Goal: Task Accomplishment & Management: Complete application form

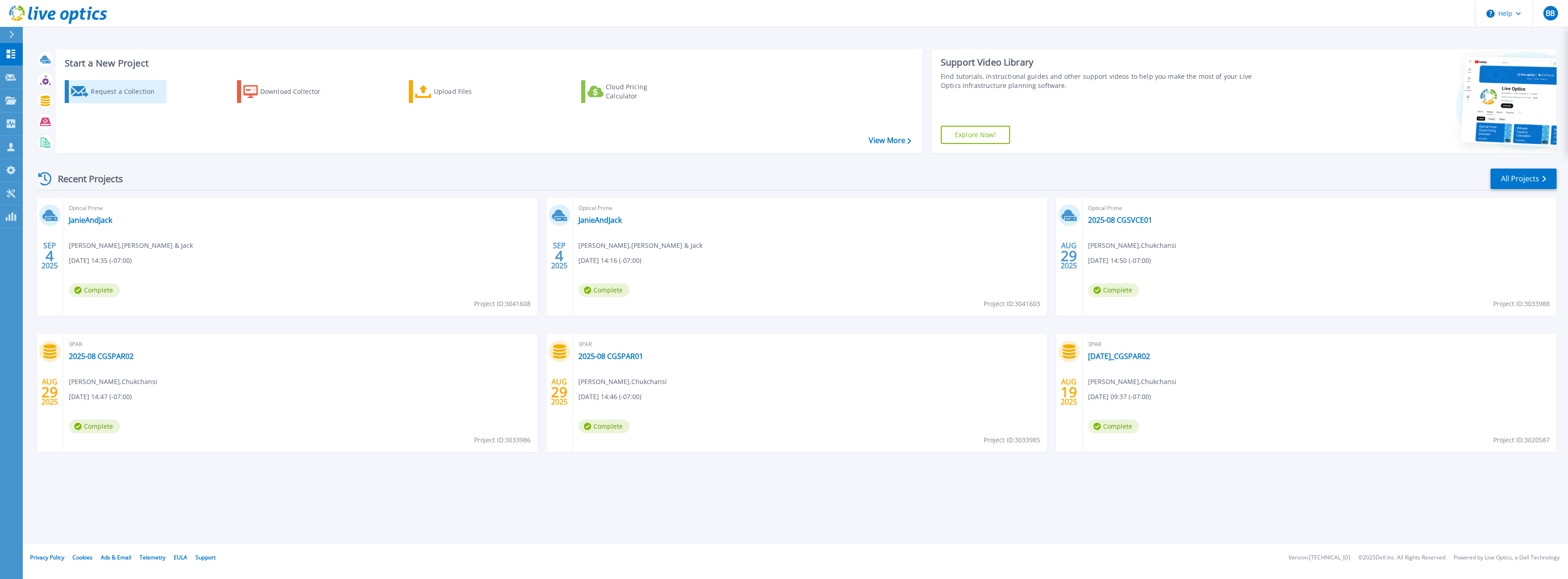
click at [111, 94] on div "Request a Collection" at bounding box center [127, 92] width 73 height 18
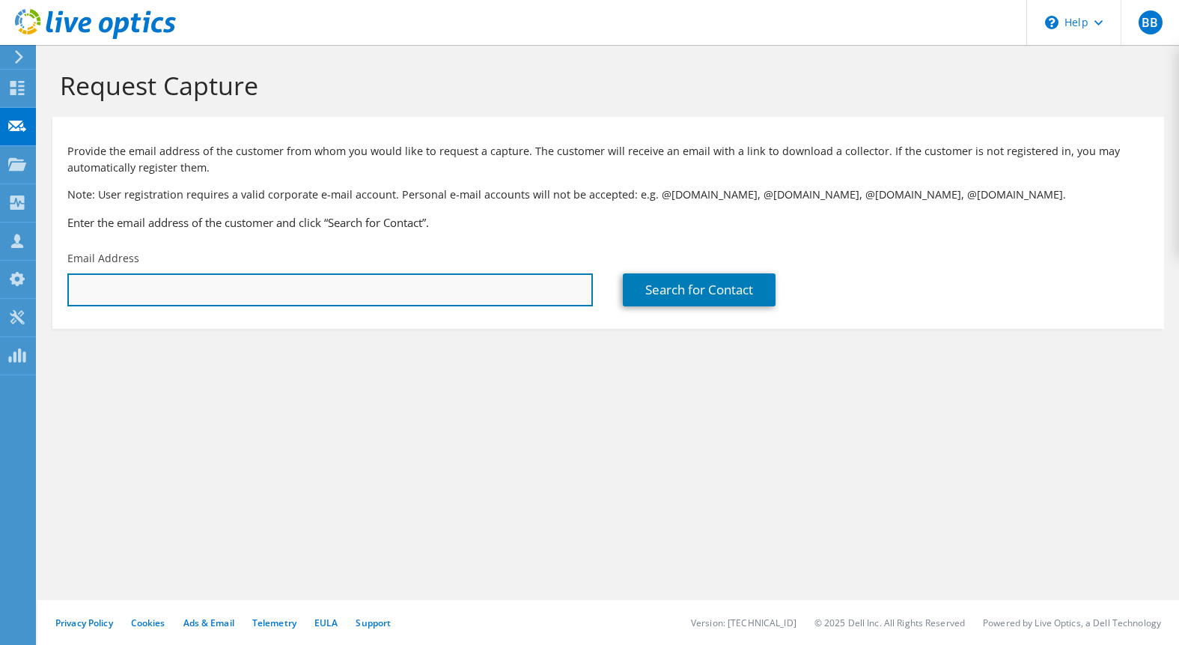
click at [104, 293] on input "text" at bounding box center [330, 289] width 526 height 33
paste input "[PERSON_NAME][EMAIL_ADDRESS][PERSON_NAME][DOMAIN_NAME]"
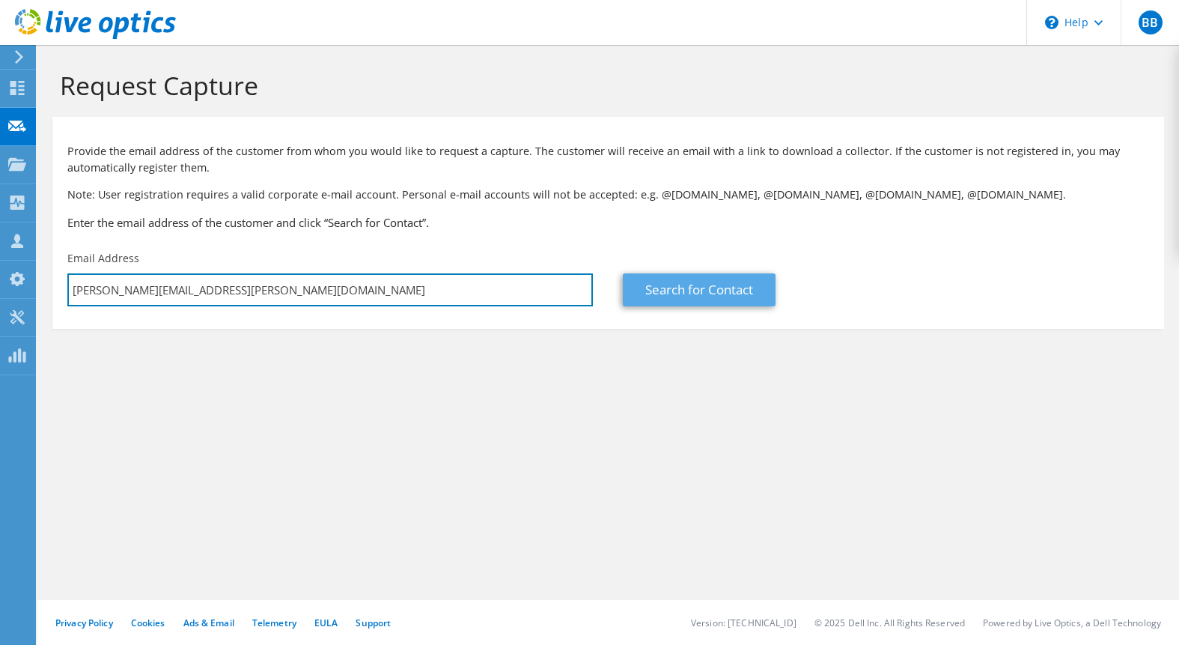
type input "ted.hynick@apfc.com"
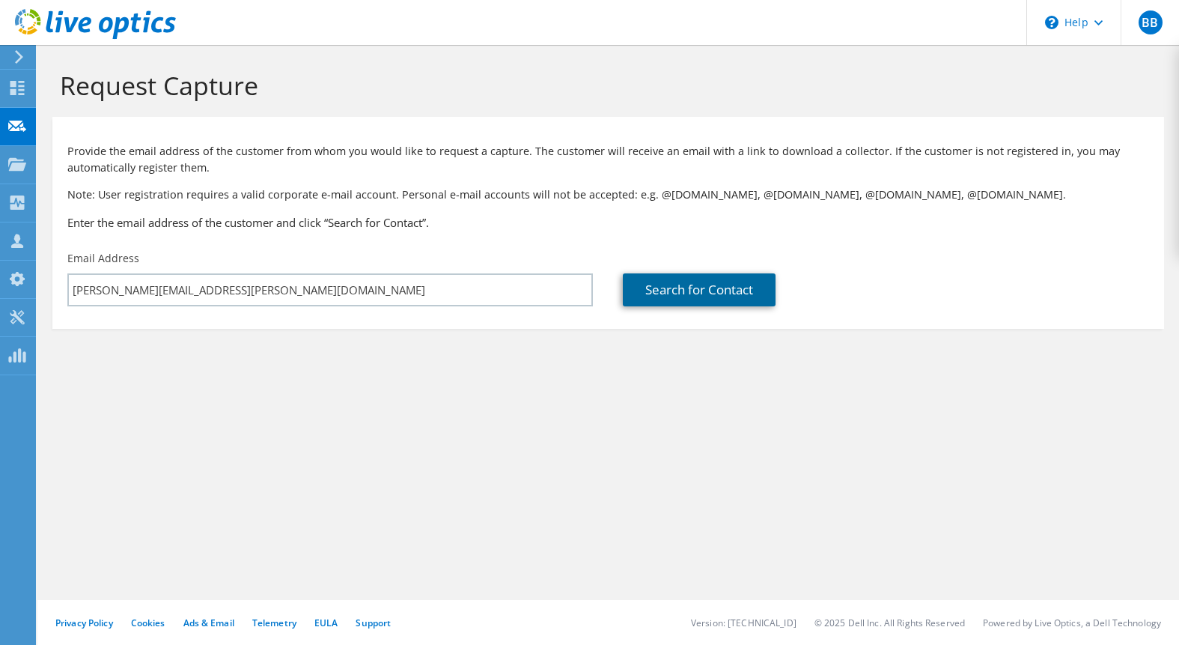
click at [681, 300] on link "Search for Contact" at bounding box center [699, 289] width 153 height 33
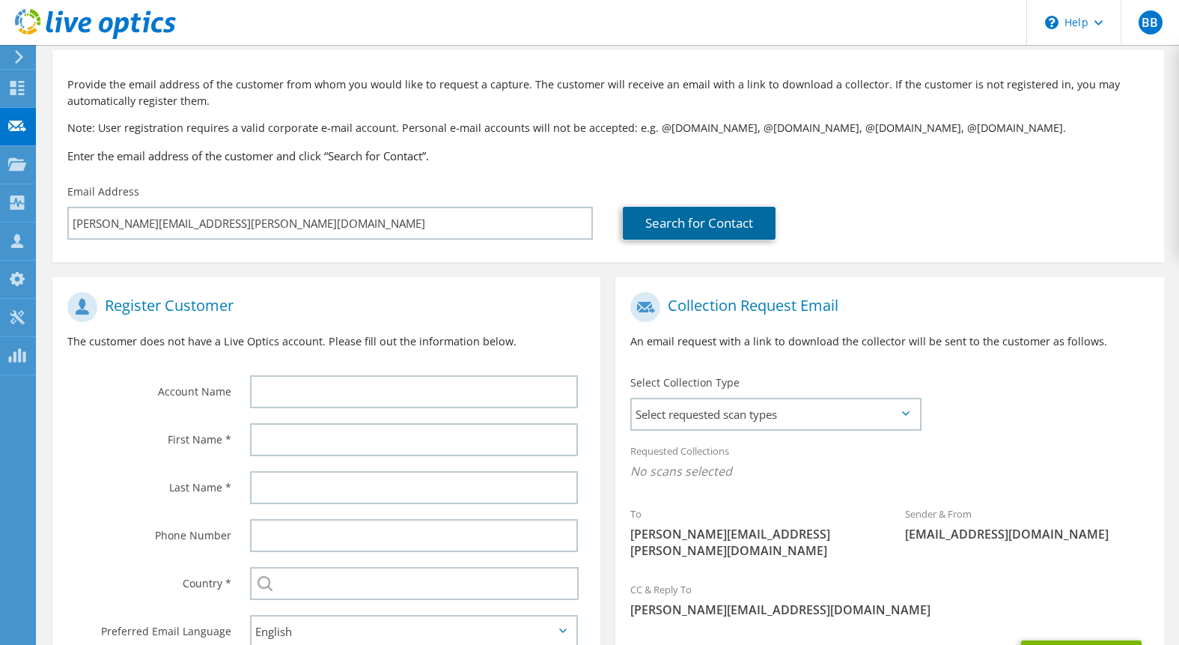
scroll to position [75, 0]
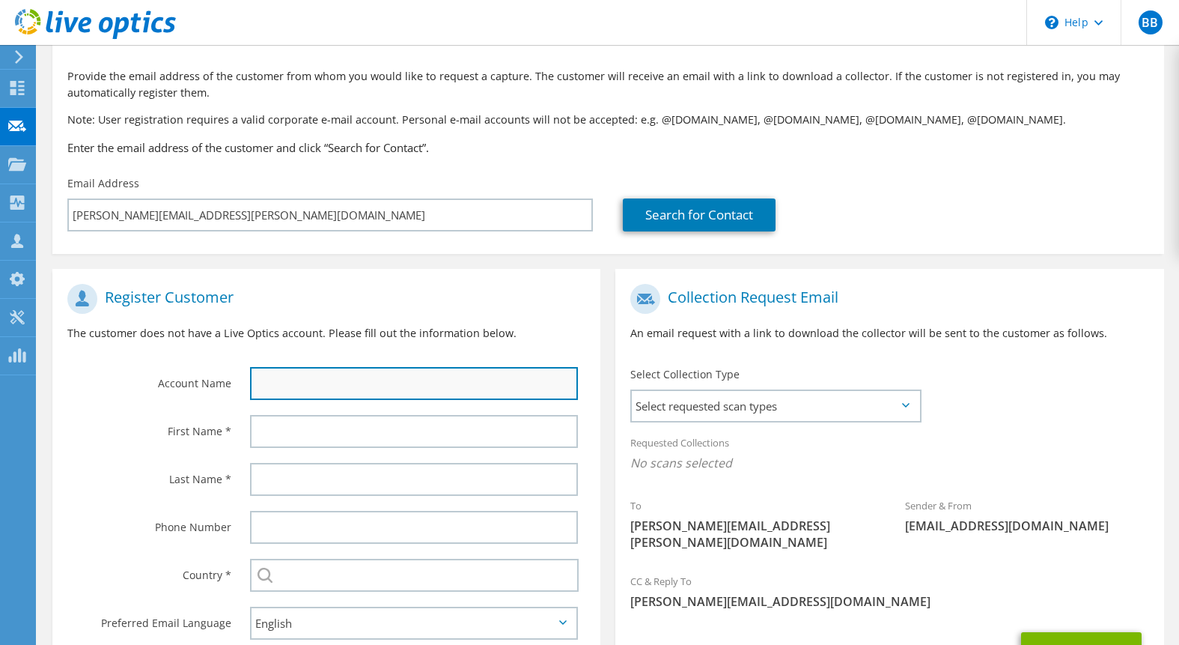
click at [355, 371] on input "text" at bounding box center [414, 383] width 328 height 33
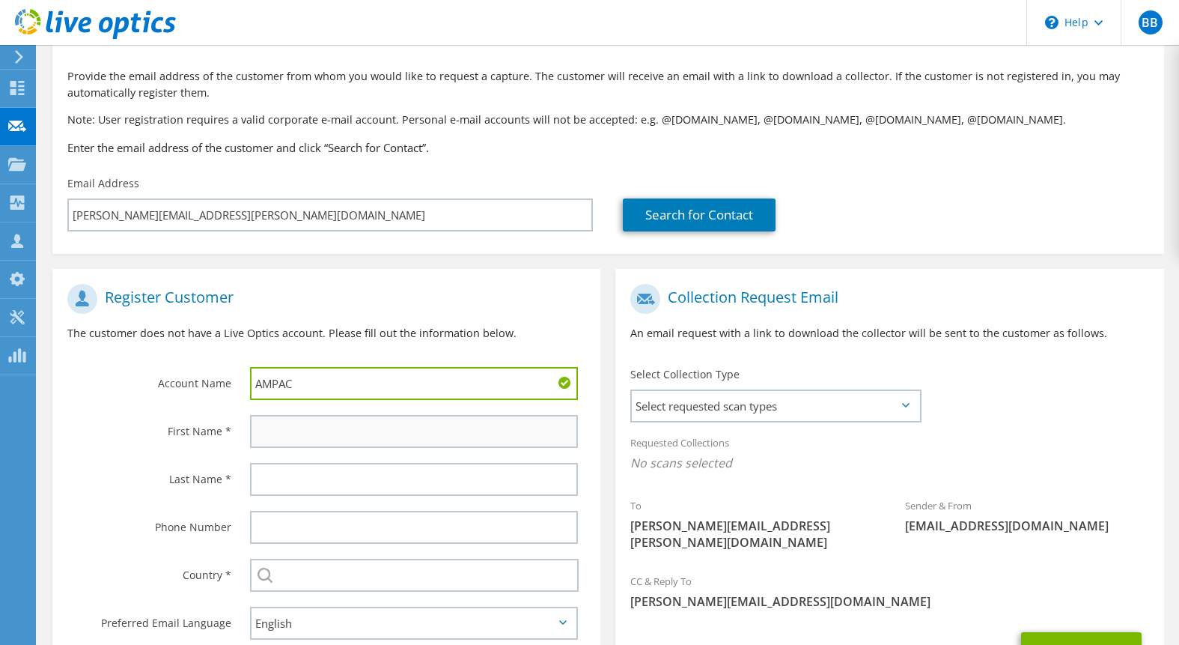
type input "AMPAC"
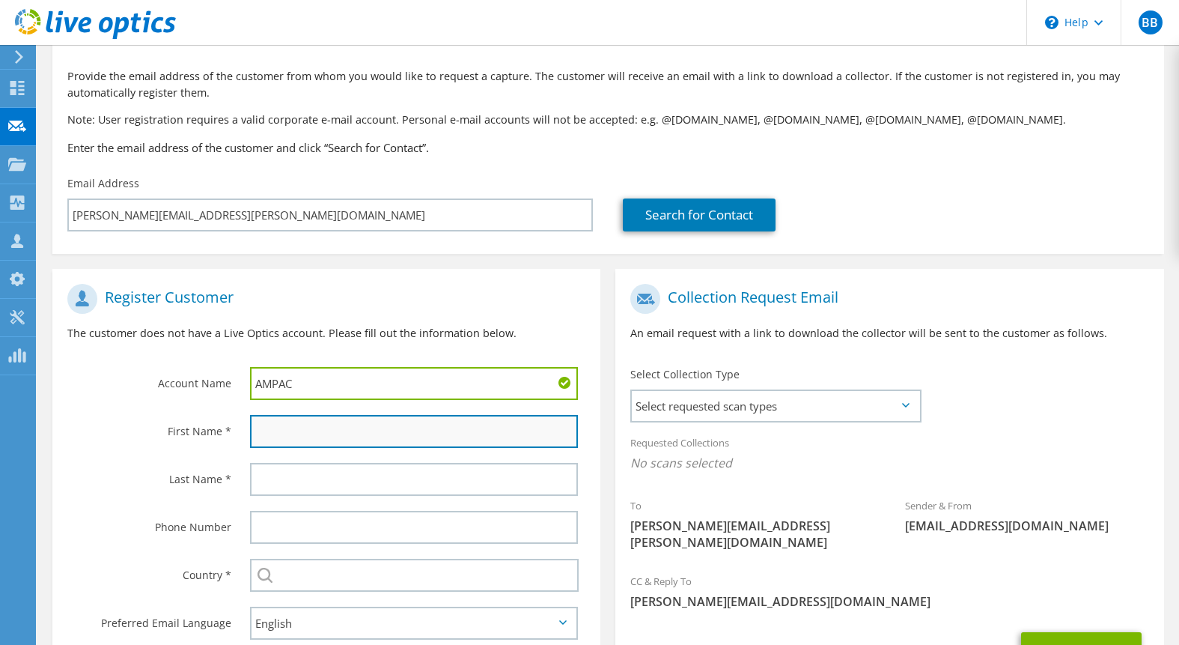
click at [321, 428] on input "text" at bounding box center [414, 431] width 328 height 33
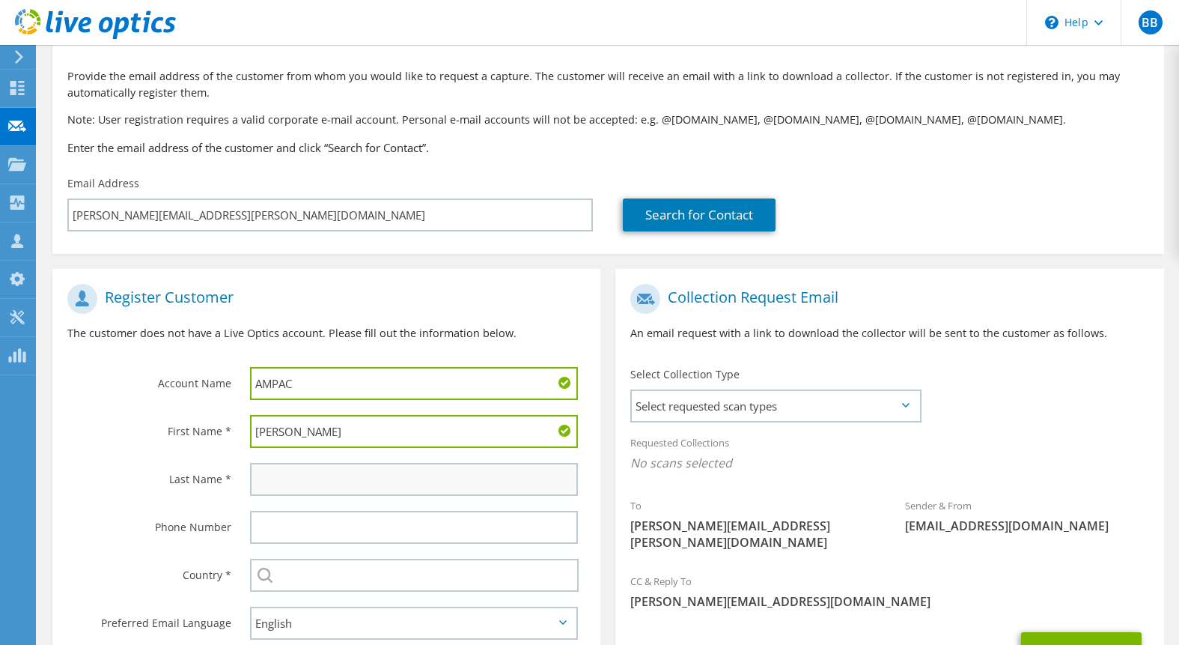
type input "Ted"
drag, startPoint x: 318, startPoint y: 465, endPoint x: 326, endPoint y: 461, distance: 10.0
click at [318, 465] on input "text" at bounding box center [414, 479] width 328 height 33
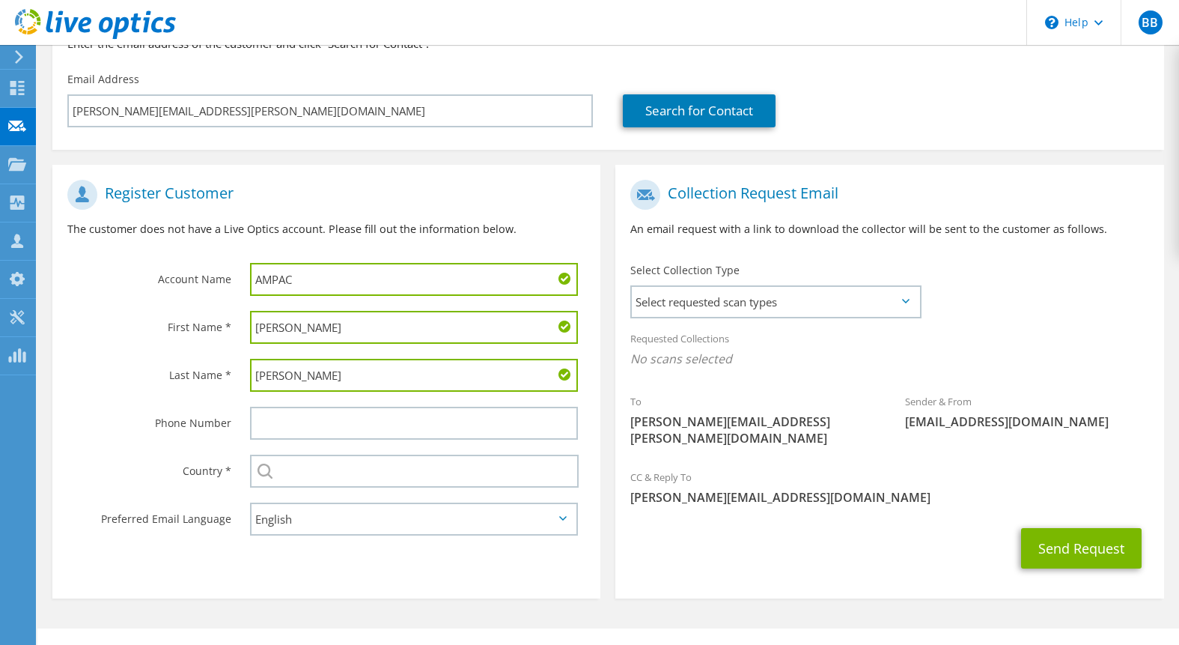
scroll to position [191, 0]
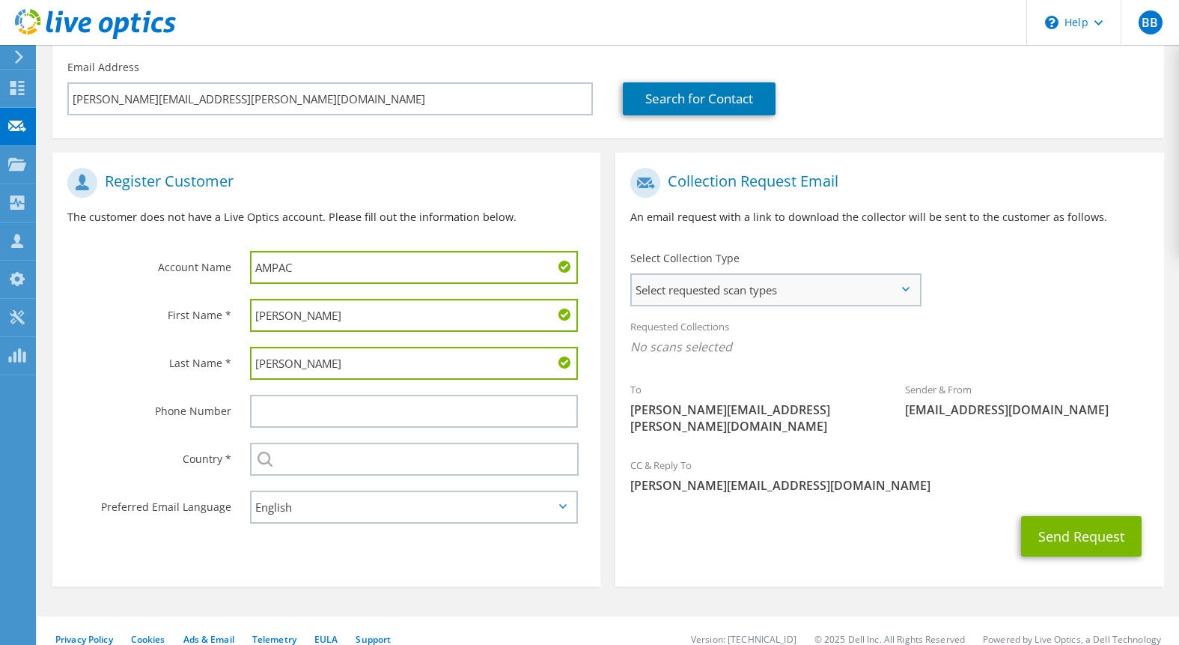
type input "[PERSON_NAME]"
click at [702, 289] on span "Select requested scan types" at bounding box center [775, 290] width 287 height 30
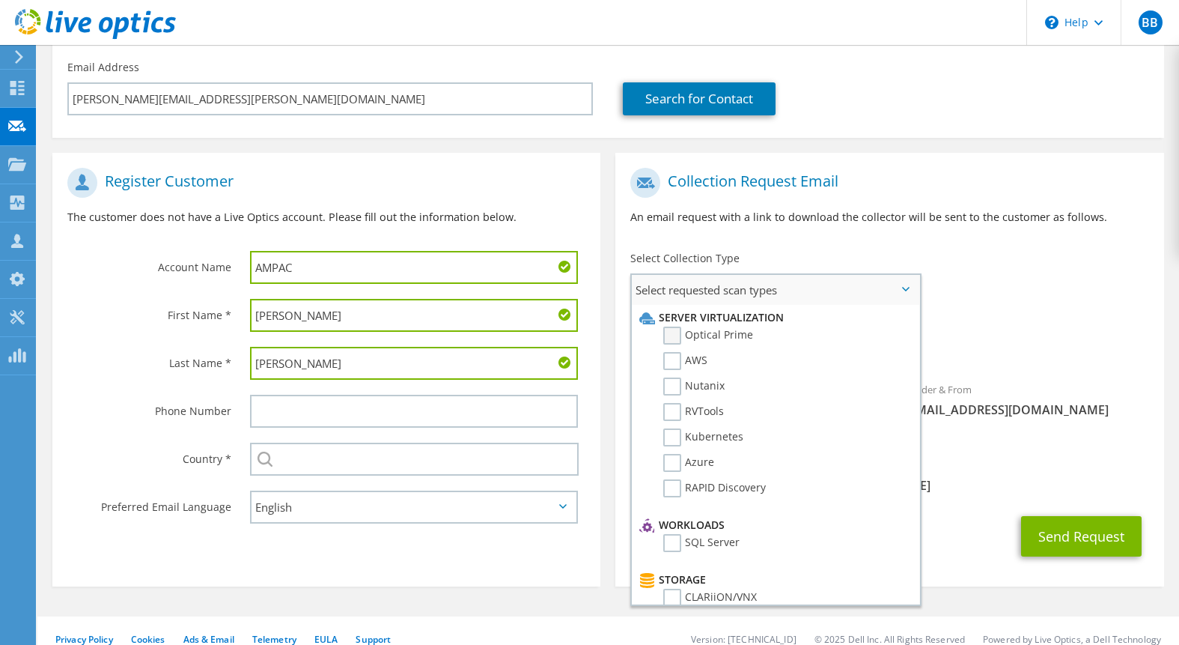
click at [717, 337] on label "Optical Prime" at bounding box center [708, 335] width 90 height 18
click at [0, 0] on input "Optical Prime" at bounding box center [0, 0] width 0 height 0
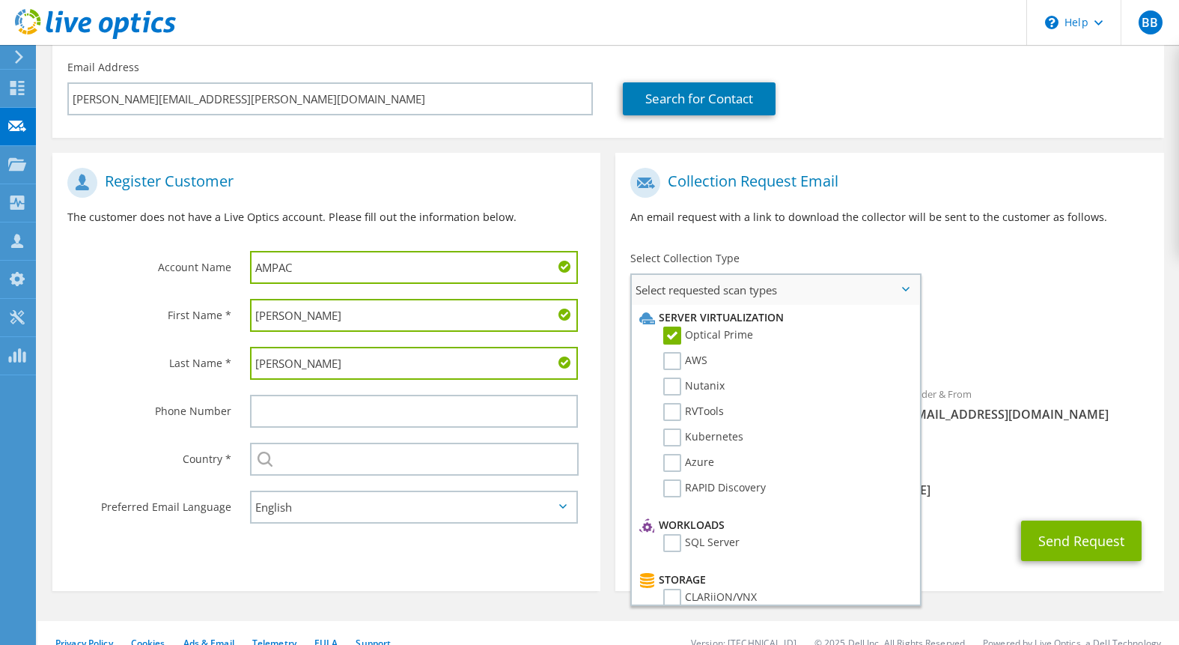
click at [900, 285] on span "Select requested scan types" at bounding box center [775, 290] width 287 height 30
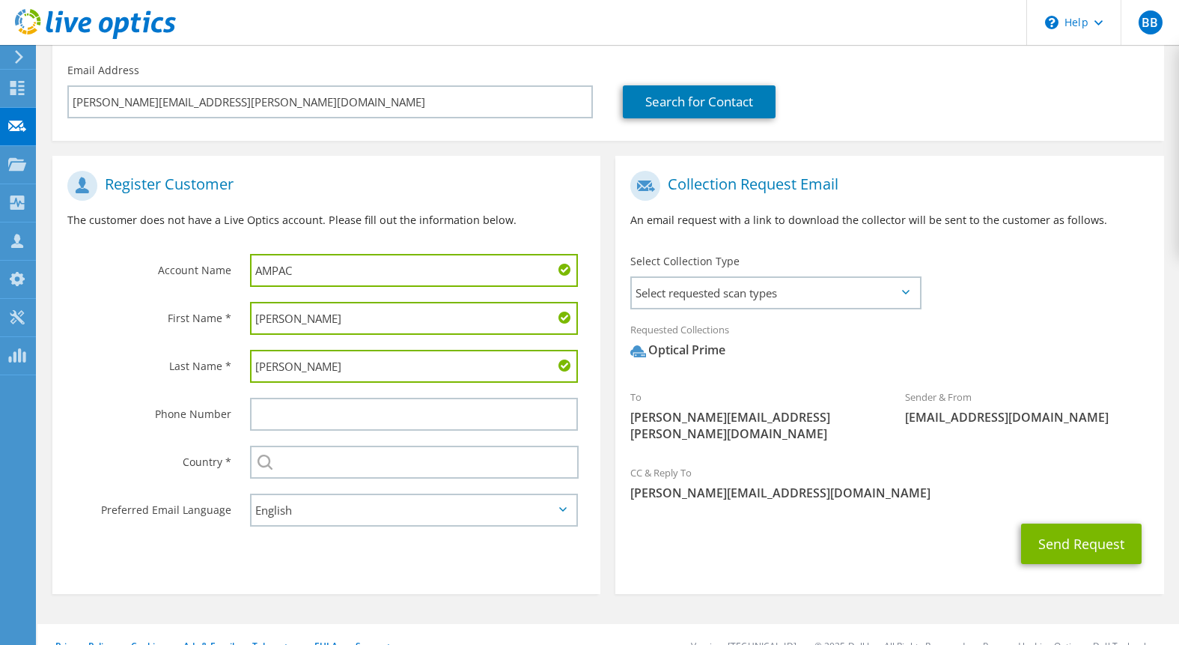
scroll to position [195, 0]
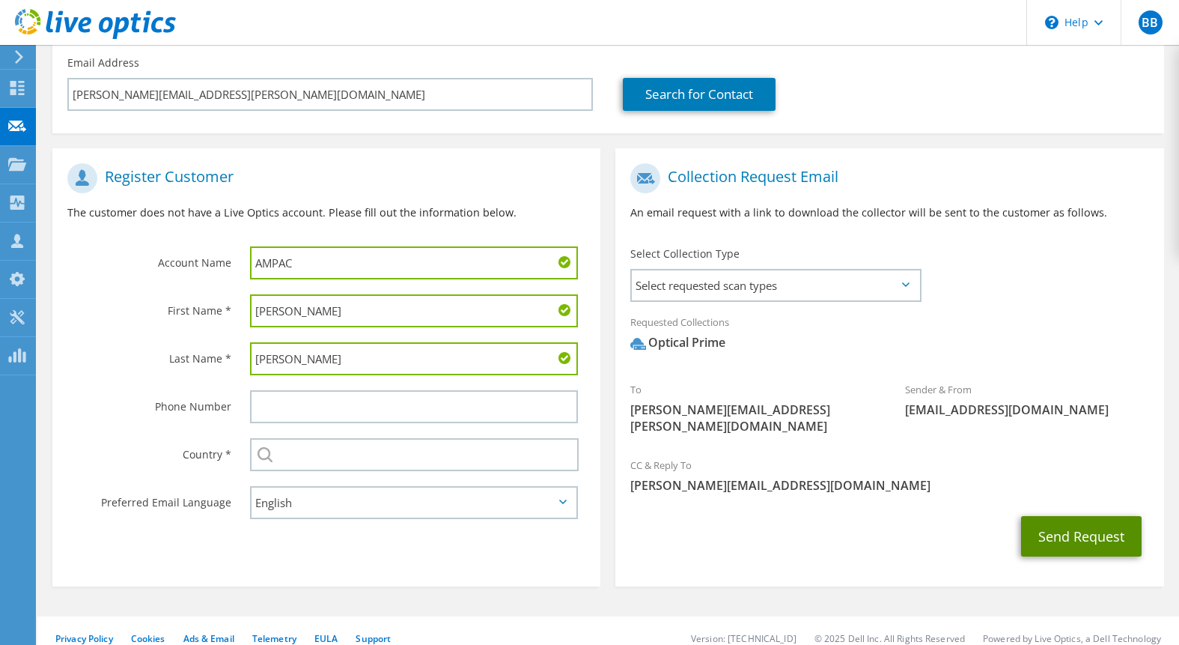
click at [1064, 516] on button "Send Request" at bounding box center [1081, 536] width 121 height 40
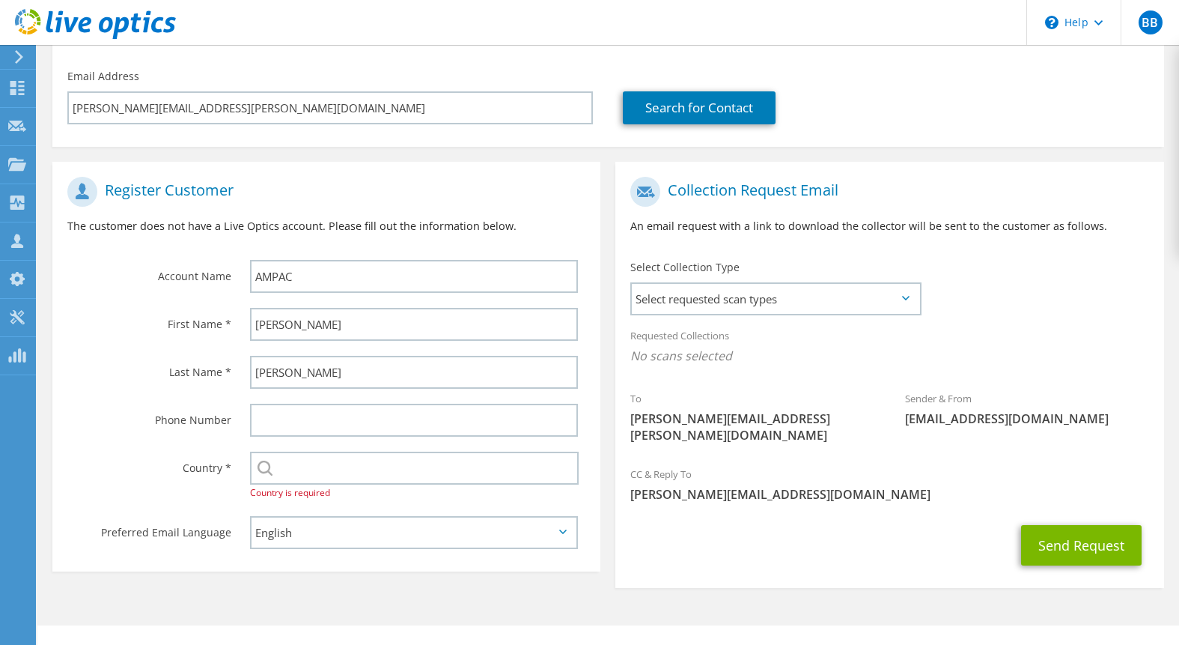
scroll to position [191, 0]
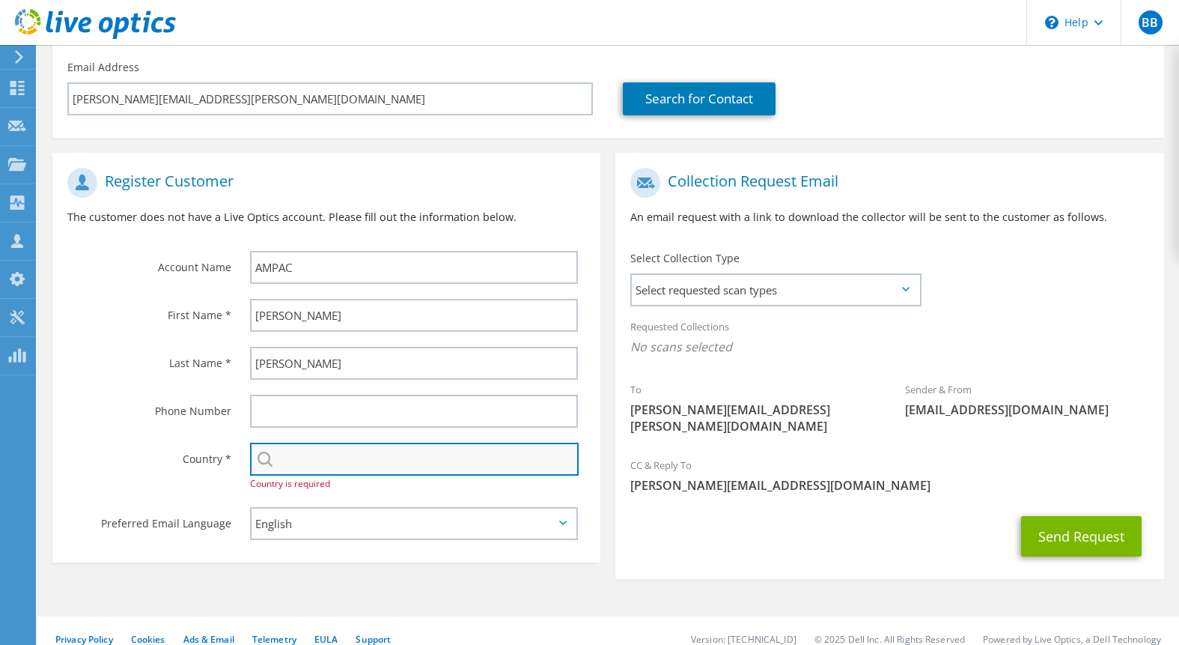
click at [335, 467] on input "text" at bounding box center [414, 459] width 329 height 33
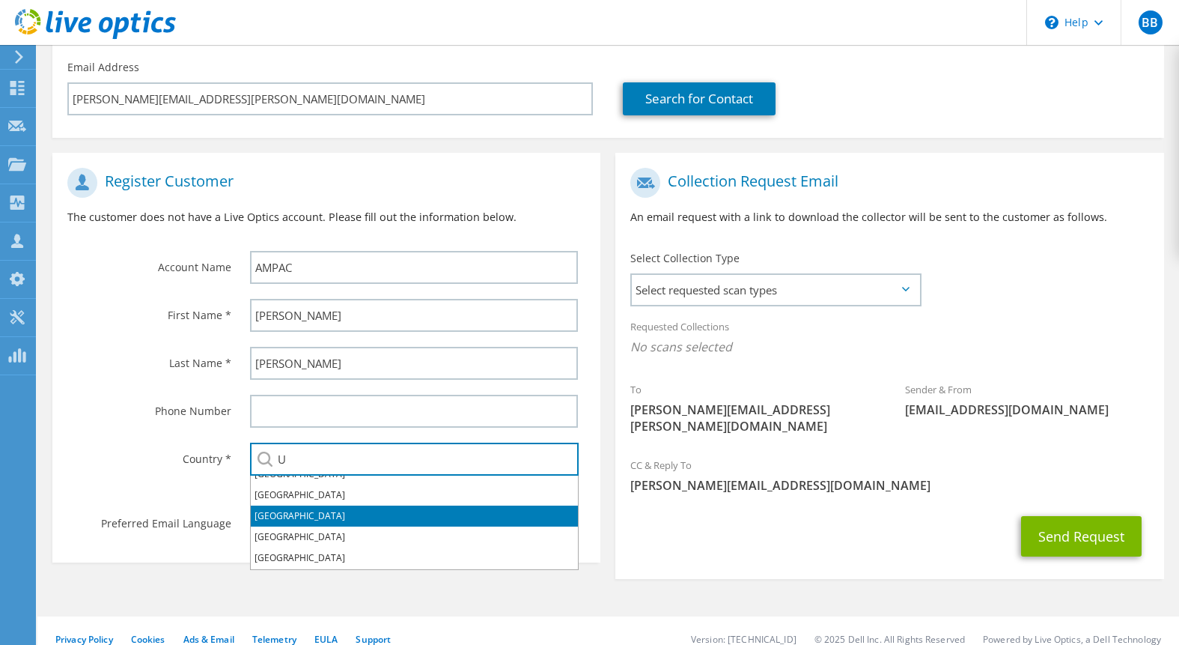
click at [329, 513] on li "United States" at bounding box center [414, 515] width 327 height 21
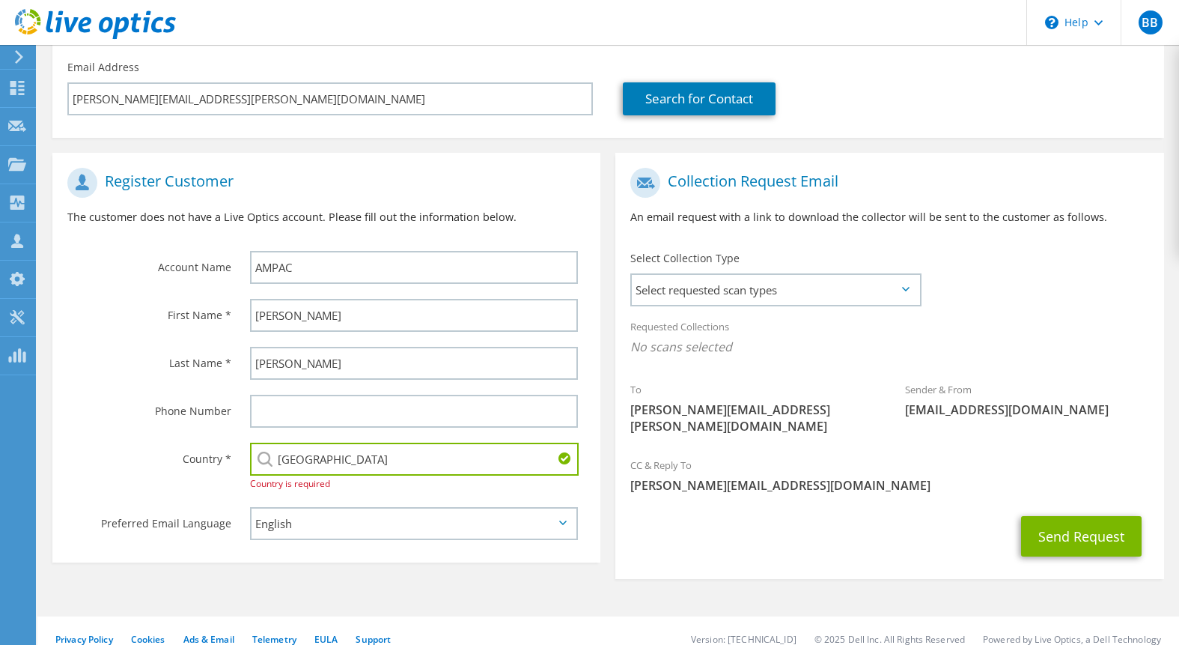
type input "United States"
click at [675, 540] on div "Send Request" at bounding box center [890, 535] width 548 height 55
click at [1055, 525] on button "Send Request" at bounding box center [1081, 536] width 121 height 40
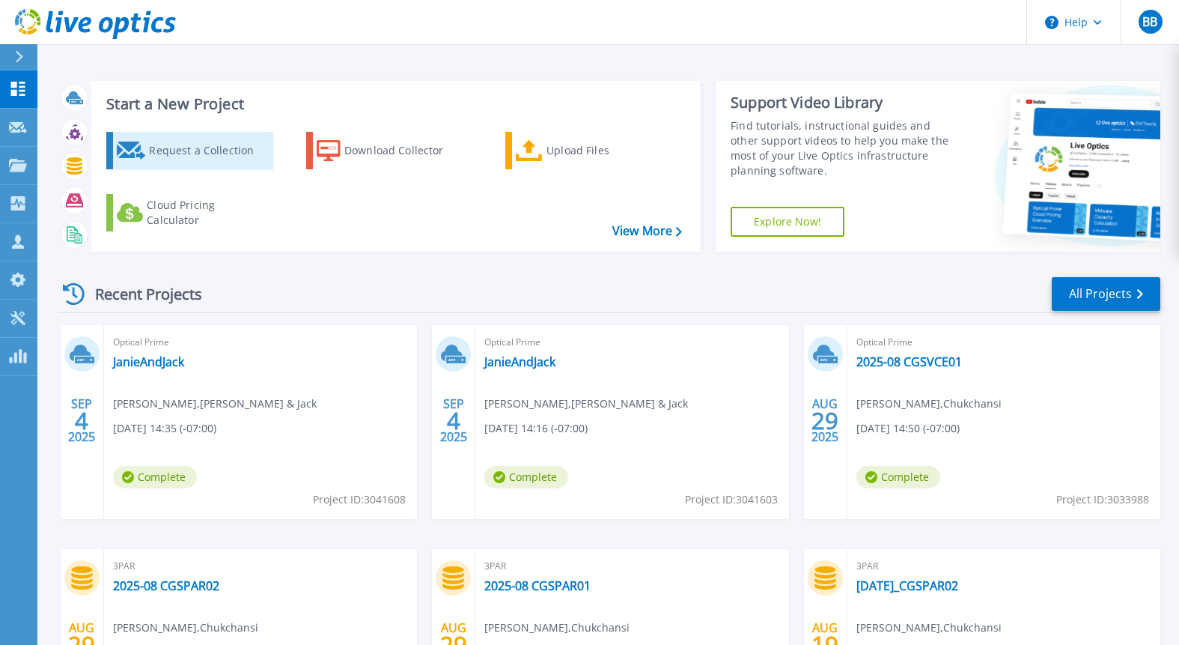
click at [164, 160] on div "Request a Collection" at bounding box center [209, 151] width 120 height 30
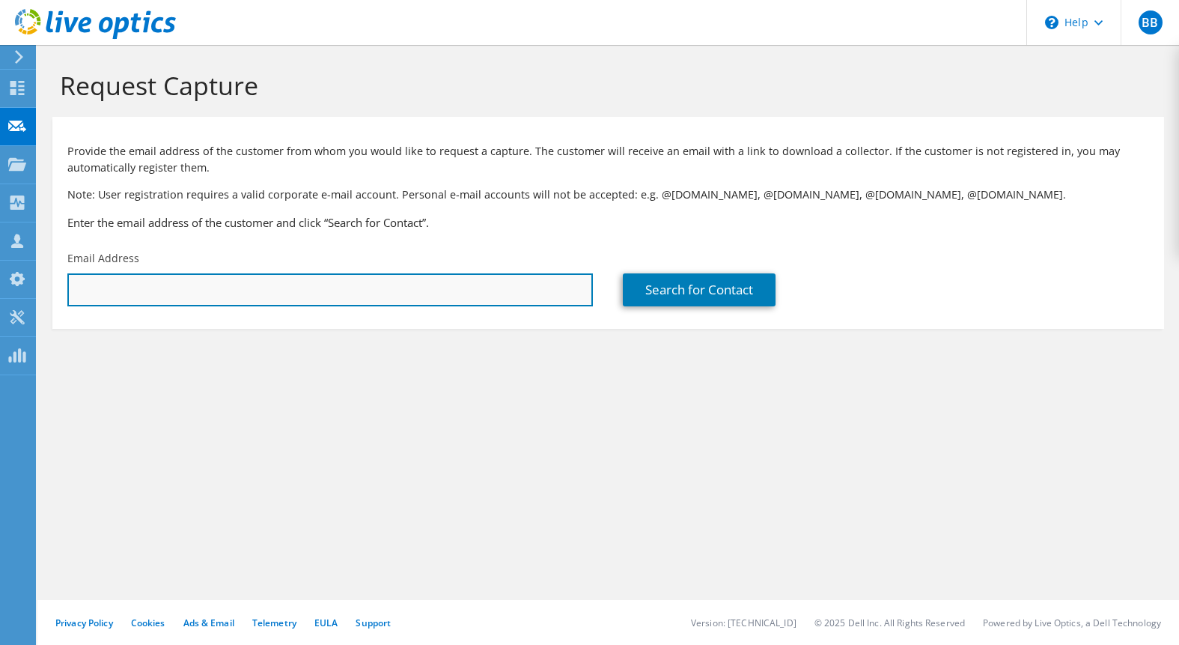
click at [142, 290] on input "text" at bounding box center [330, 289] width 526 height 33
type input "ted.hynick@apfc.com"
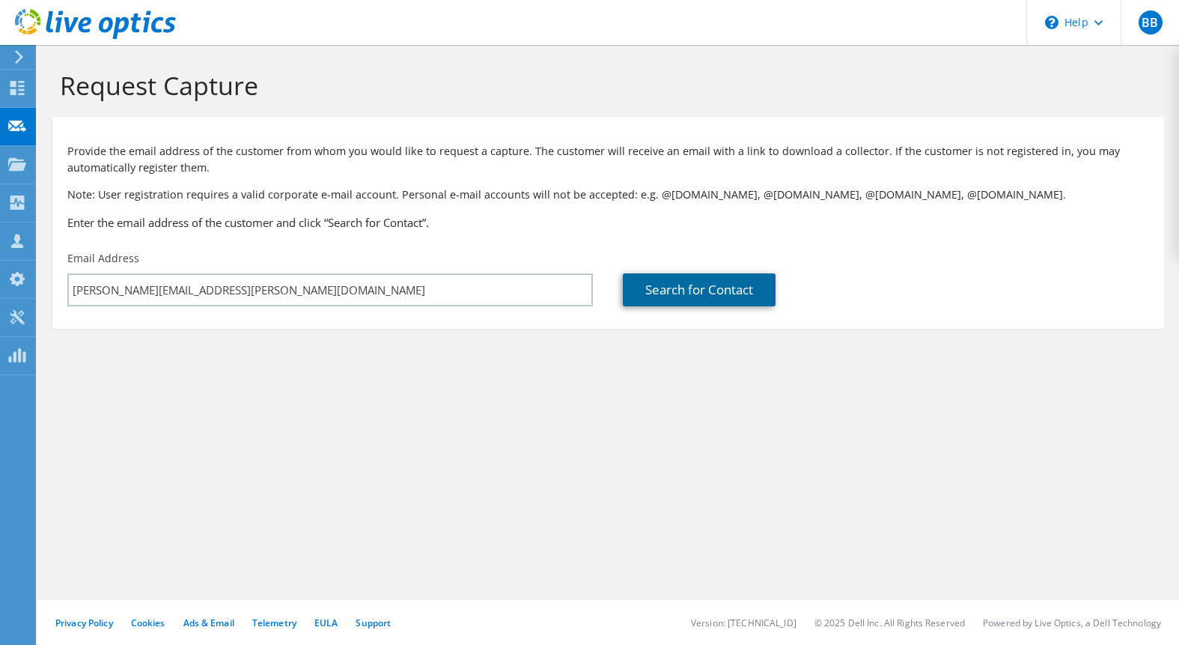
click at [708, 297] on link "Search for Contact" at bounding box center [699, 289] width 153 height 33
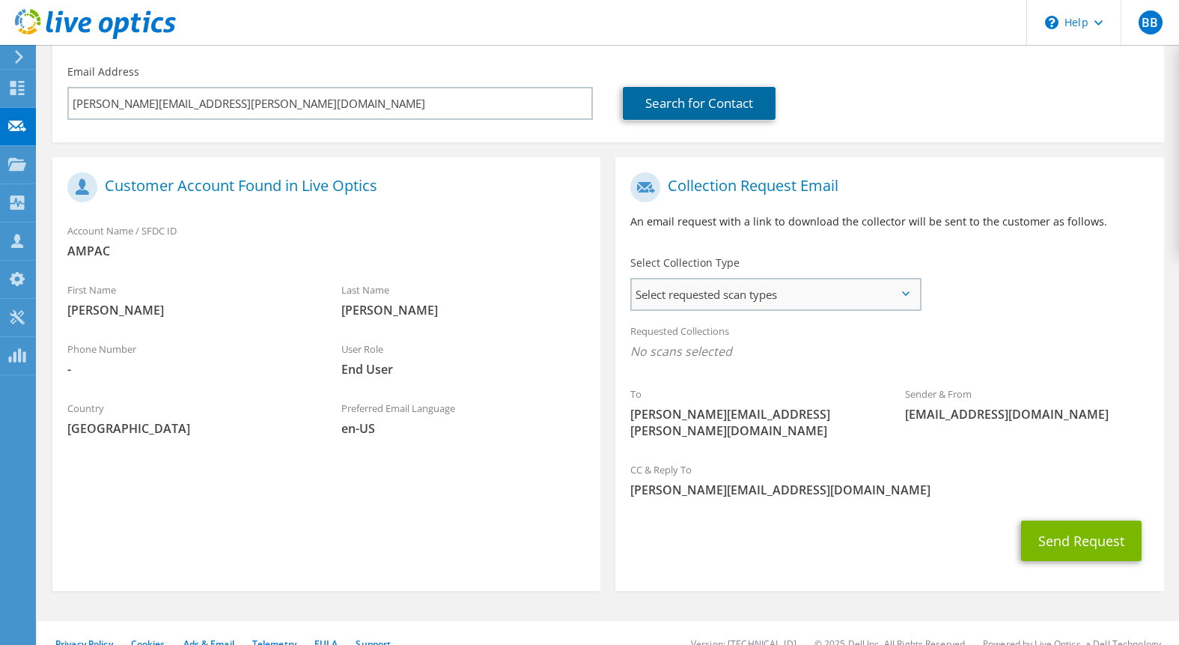
scroll to position [191, 0]
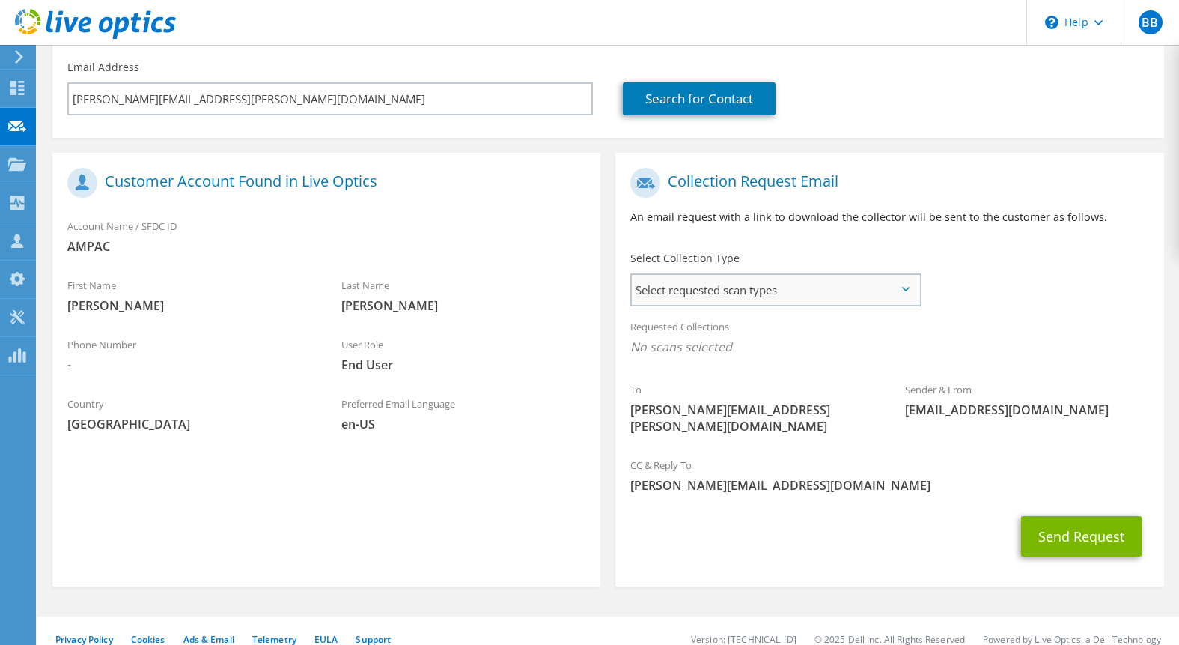
click at [678, 306] on div "Select requested scan types Server Virtualization Optical Prime AWS Nutanix SC" at bounding box center [776, 289] width 291 height 33
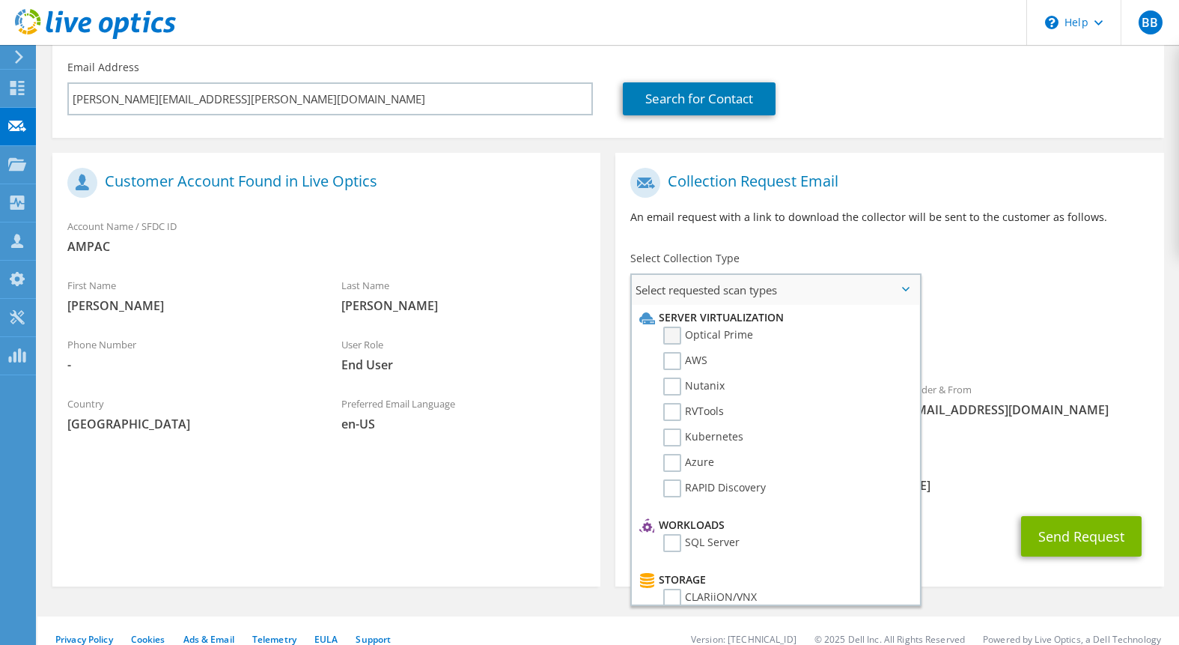
click at [705, 332] on label "Optical Prime" at bounding box center [708, 335] width 90 height 18
click at [0, 0] on input "Optical Prime" at bounding box center [0, 0] width 0 height 0
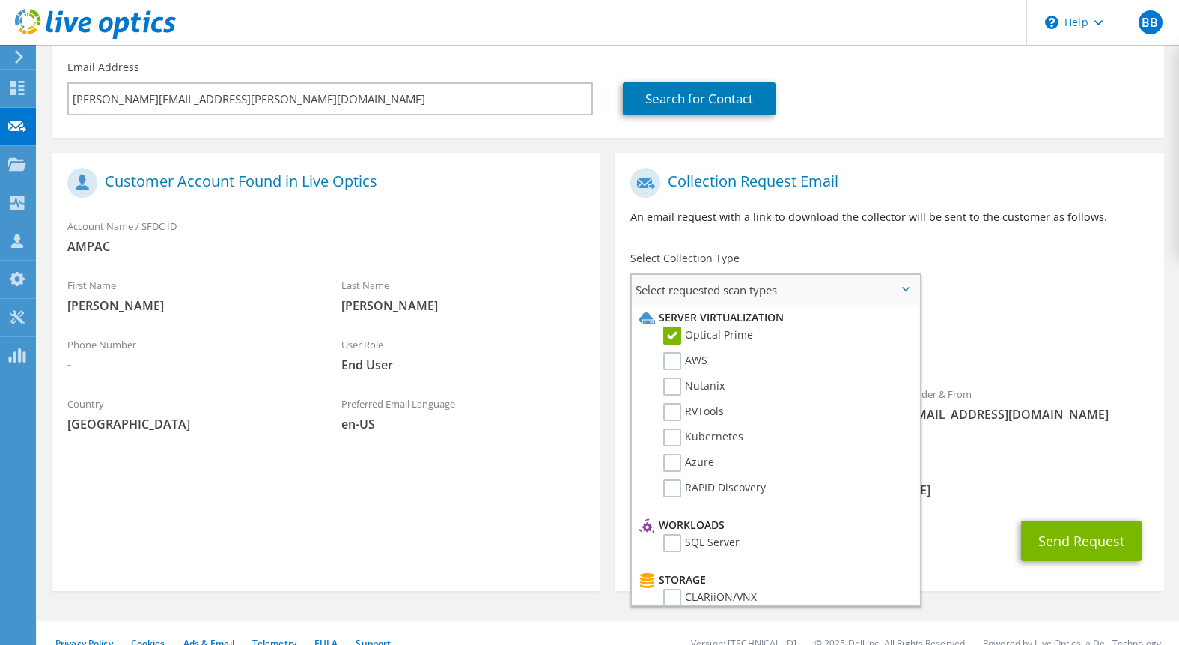
click at [896, 283] on span "Select requested scan types" at bounding box center [775, 290] width 287 height 30
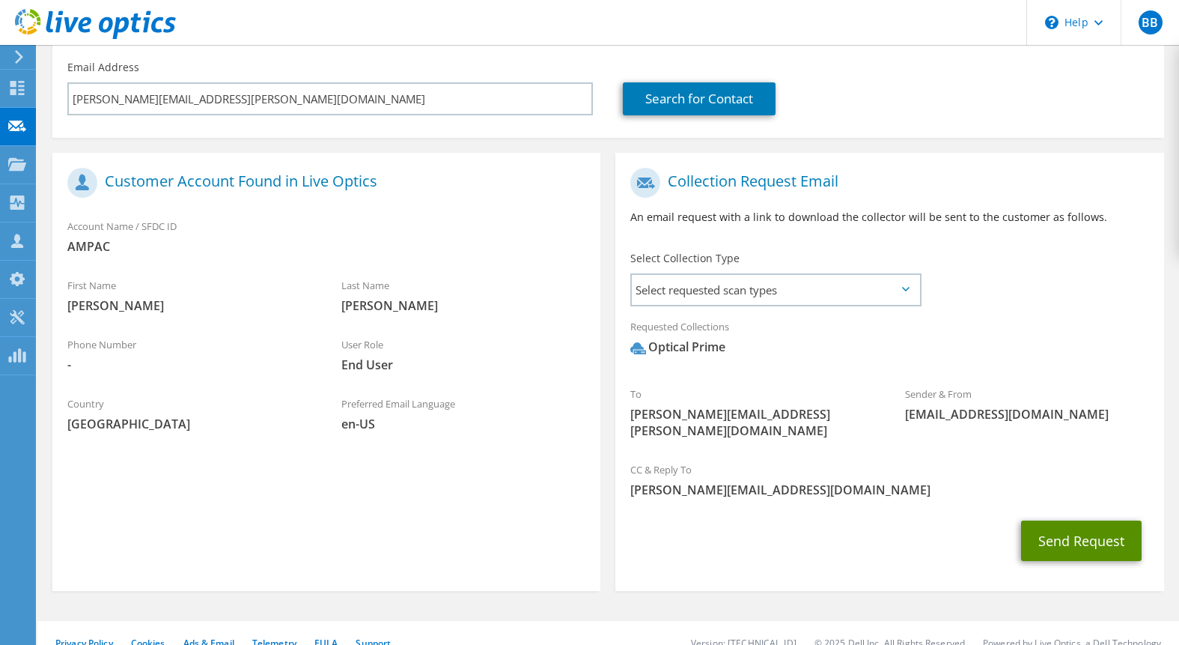
click at [1104, 523] on button "Send Request" at bounding box center [1081, 540] width 121 height 40
